Goal: Task Accomplishment & Management: Manage account settings

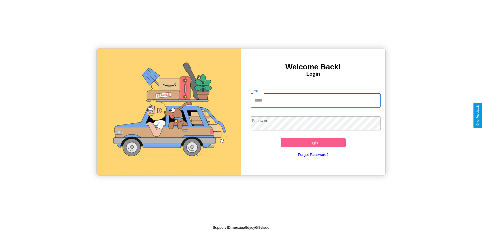
click at [316, 100] on input "Email" at bounding box center [316, 100] width 130 height 14
type input "**********"
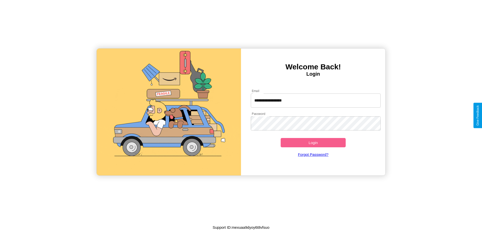
click at [313, 142] on button "Login" at bounding box center [313, 142] width 65 height 9
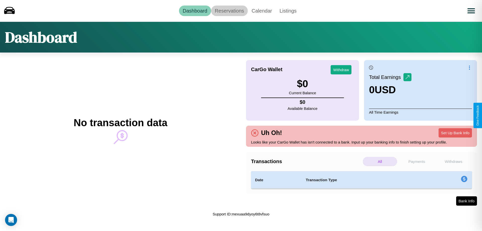
click at [229, 11] on link "Reservations" at bounding box center [229, 11] width 37 height 11
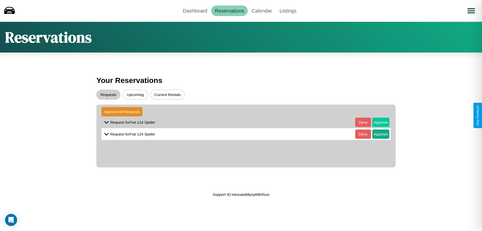
click at [377, 122] on button "Approve" at bounding box center [380, 122] width 17 height 9
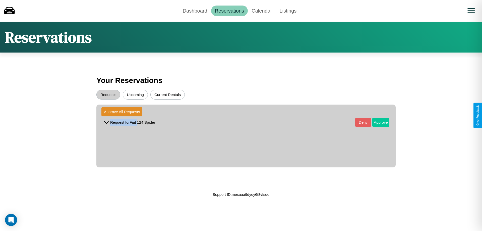
click at [377, 122] on button "Approve" at bounding box center [380, 122] width 17 height 9
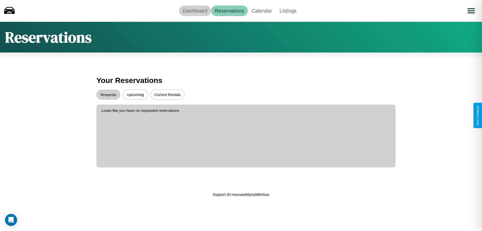
click at [195, 11] on link "Dashboard" at bounding box center [195, 11] width 32 height 11
